Goal: Information Seeking & Learning: Learn about a topic

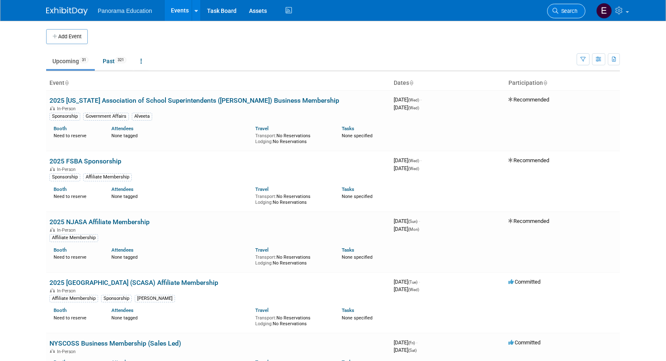
click at [553, 12] on icon at bounding box center [556, 11] width 6 height 6
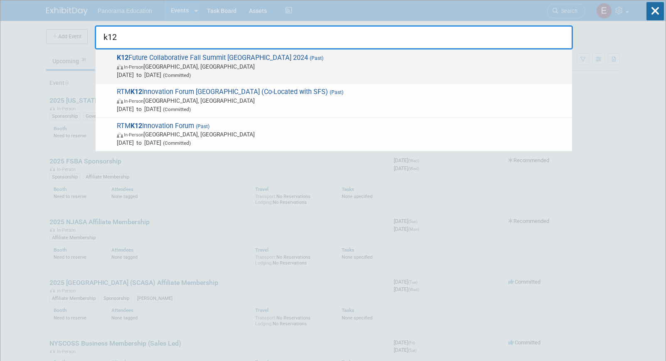
type input "k12"
click at [268, 68] on span "In-Person Arlington Heights, IL" at bounding box center [342, 66] width 451 height 8
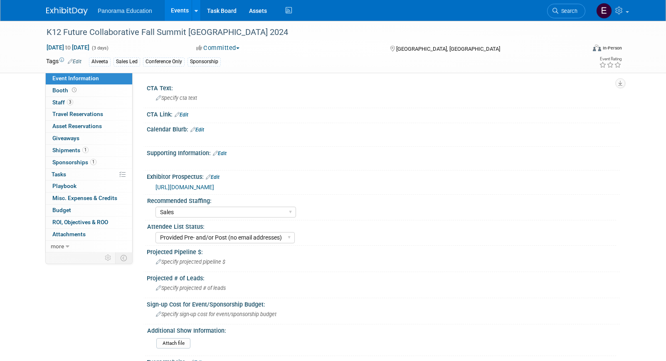
select select "Sales"
select select "Provided Pre- and/or Post (no email addresses)"
click at [84, 162] on span "Sponsorships 1" at bounding box center [74, 162] width 44 height 7
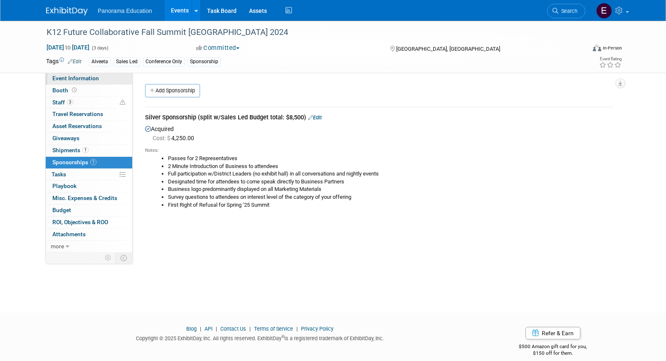
click at [88, 80] on span "Event Information" at bounding box center [75, 78] width 47 height 7
select select "Sales"
select select "Provided Pre- and/or Post (no email addresses)"
